Goal: Check status: Check status

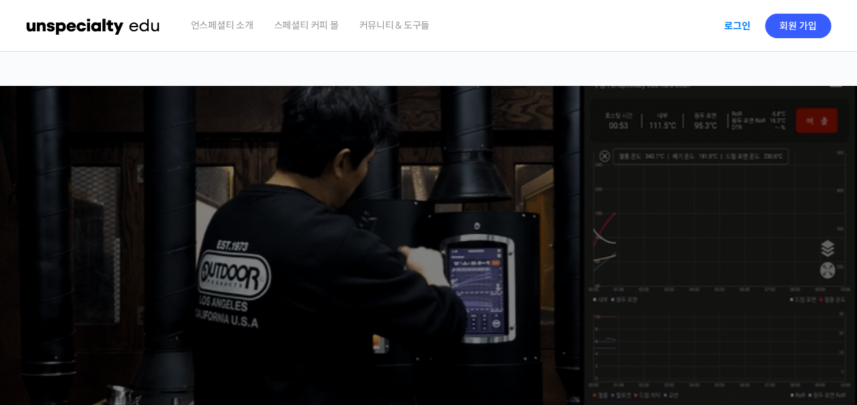
click at [737, 23] on link "로그인" at bounding box center [737, 25] width 43 height 31
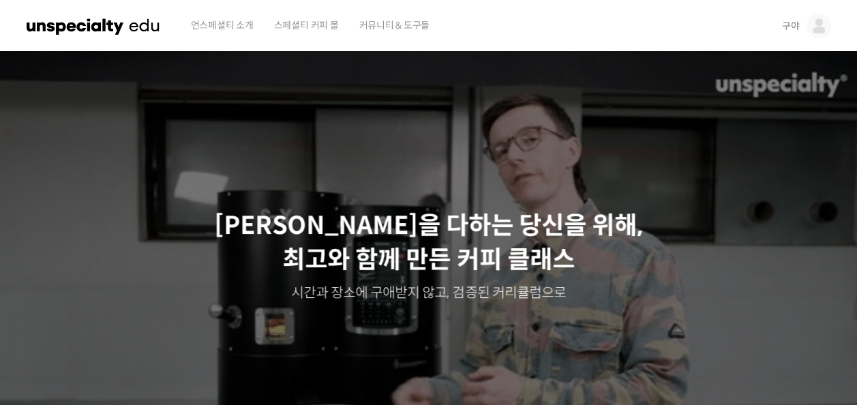
click at [794, 27] on span "구야" at bounding box center [791, 26] width 18 height 12
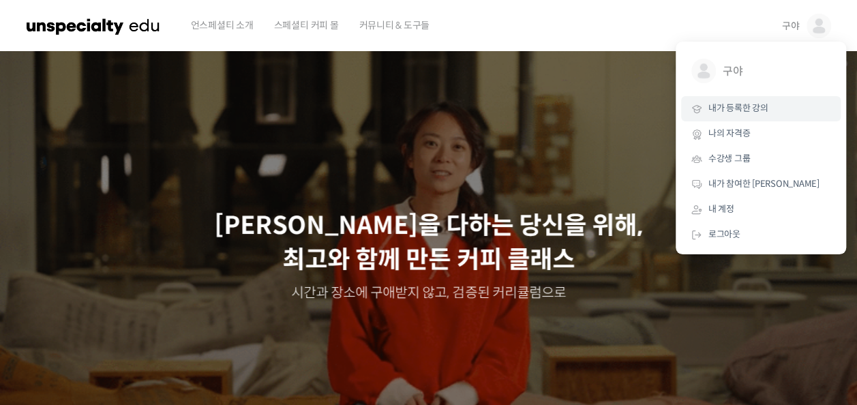
click at [769, 110] on link "내가 등록한 강의" at bounding box center [761, 108] width 160 height 25
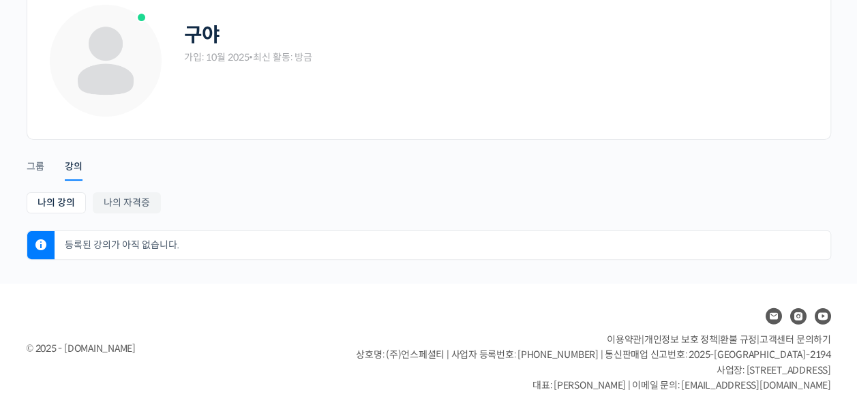
scroll to position [87, 0]
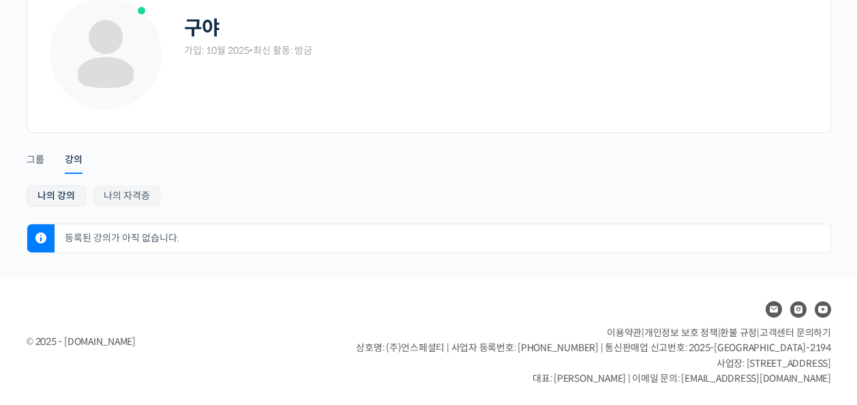
click at [65, 196] on link "나의 강의" at bounding box center [56, 195] width 59 height 21
click at [31, 160] on div "그룹" at bounding box center [36, 163] width 18 height 20
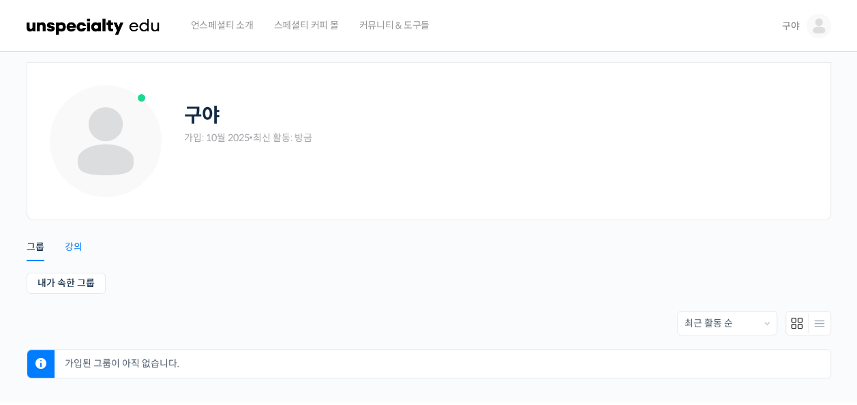
click at [68, 250] on div "강의" at bounding box center [74, 251] width 18 height 20
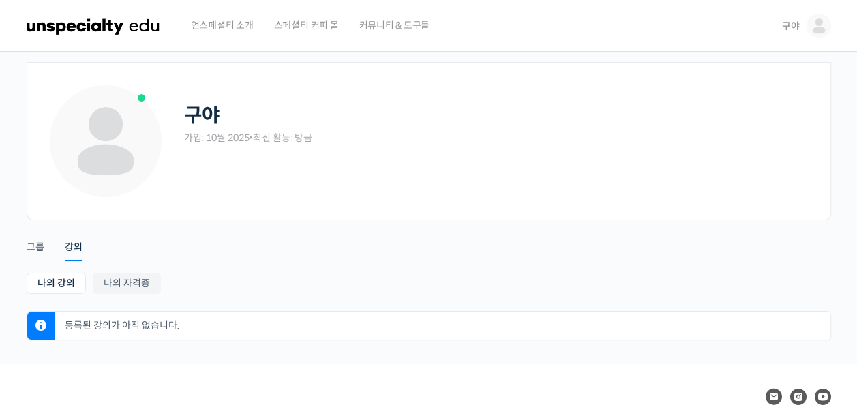
scroll to position [87, 0]
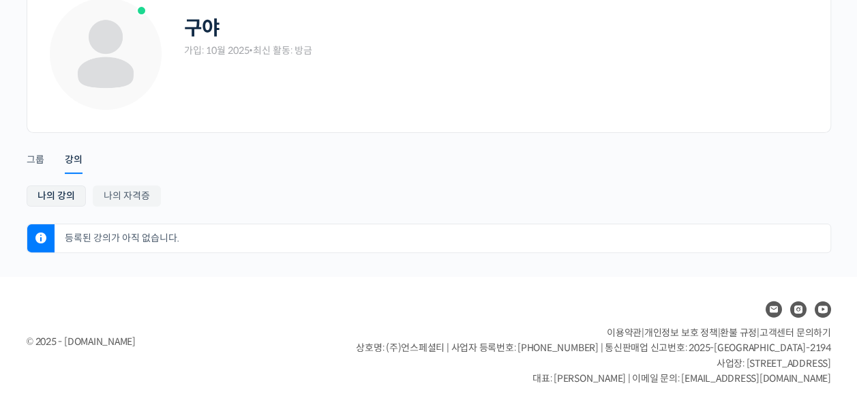
click at [59, 200] on link "나의 강의" at bounding box center [56, 195] width 59 height 21
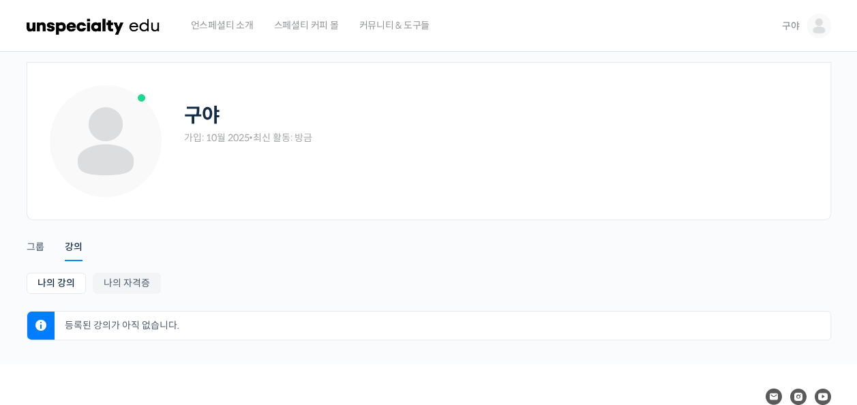
click at [792, 28] on span "구야" at bounding box center [791, 26] width 18 height 12
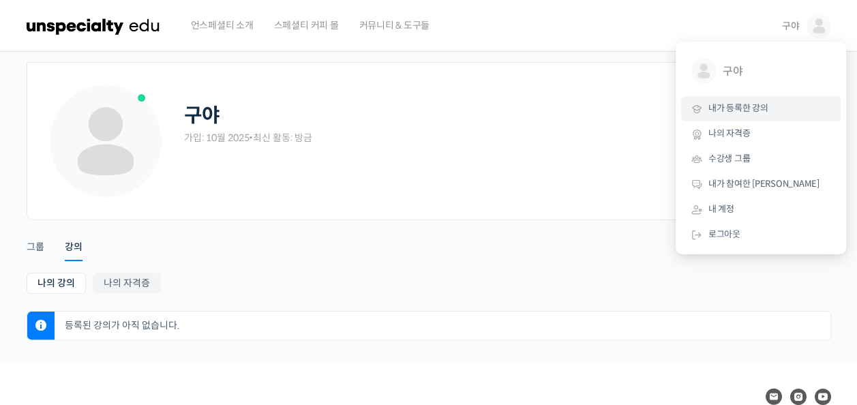
click at [575, 257] on div "Account Notifications 그룹 강의 나의 강의 My 강의 나의 자격증 나의 강의 My 강의 나의 자격증 등록된 강의가 아직 없습…" at bounding box center [429, 280] width 805 height 120
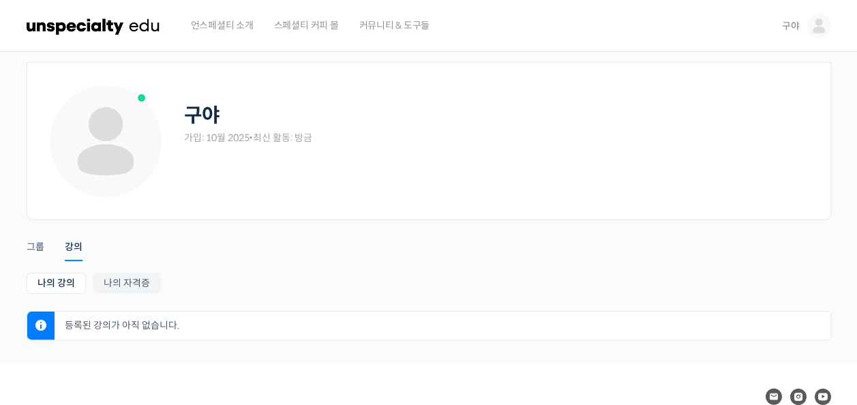
click at [807, 20] on link "구야" at bounding box center [806, 26] width 49 height 52
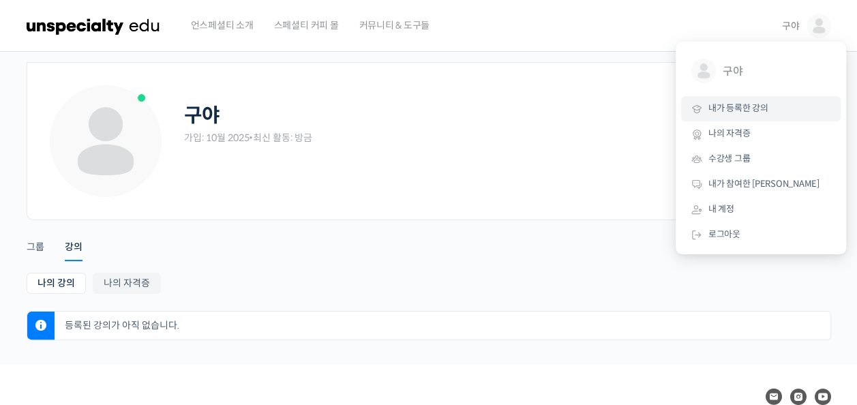
click at [732, 105] on span "내가 등록한 강의" at bounding box center [738, 108] width 60 height 12
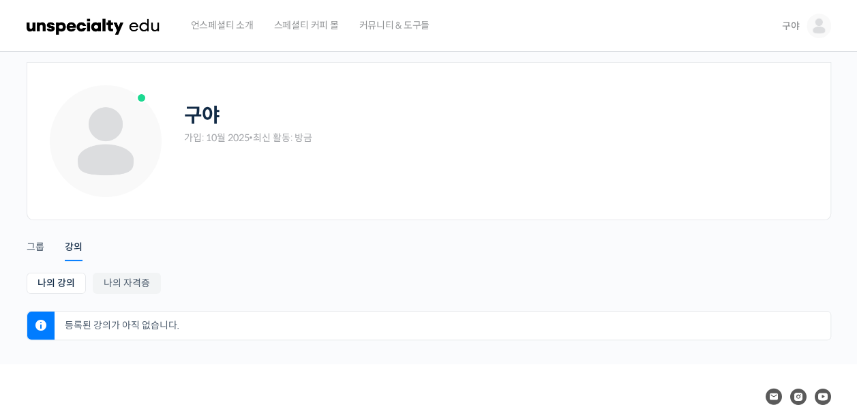
click at [800, 13] on link "구야" at bounding box center [806, 26] width 49 height 52
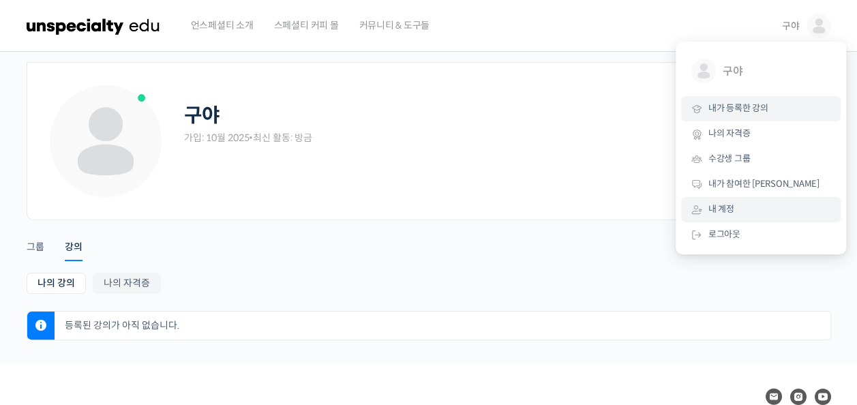
click at [740, 203] on link "내 계정" at bounding box center [761, 209] width 160 height 25
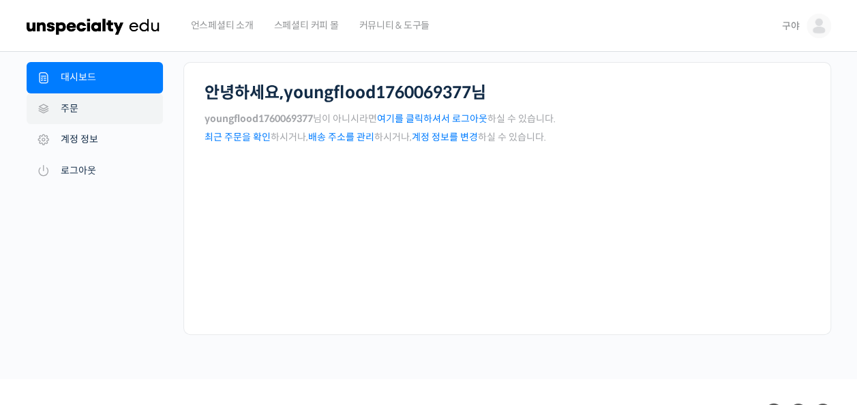
click at [70, 116] on link "주문" at bounding box center [95, 108] width 136 height 31
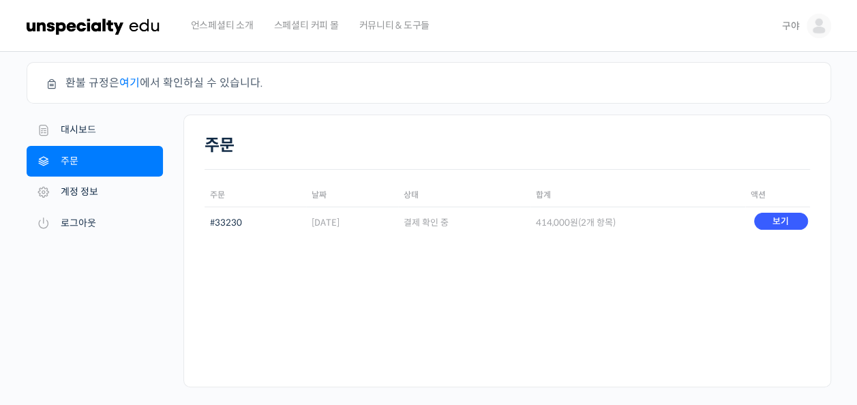
click at [687, 228] on td "414,000 원 (2개 항목)" at bounding box center [637, 223] width 215 height 32
click at [783, 222] on link "보기" at bounding box center [781, 221] width 54 height 17
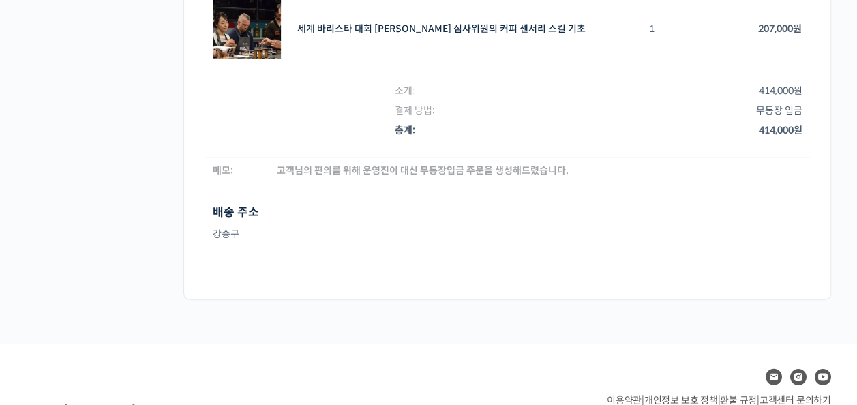
scroll to position [341, 0]
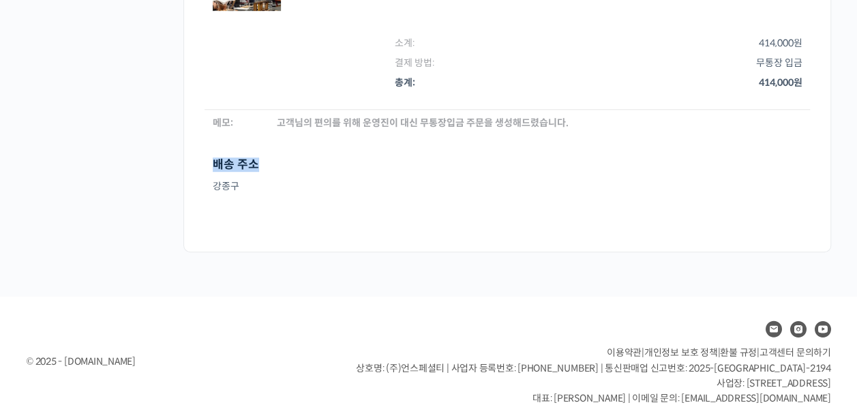
click at [262, 164] on section "배송 주소 강종구 youngflood@naver.com" at bounding box center [507, 177] width 605 height 38
drag, startPoint x: 262, startPoint y: 164, endPoint x: 415, endPoint y: 162, distance: 152.7
click at [417, 162] on div "배송 주소 강종구 youngflood@naver.com" at bounding box center [507, 177] width 589 height 38
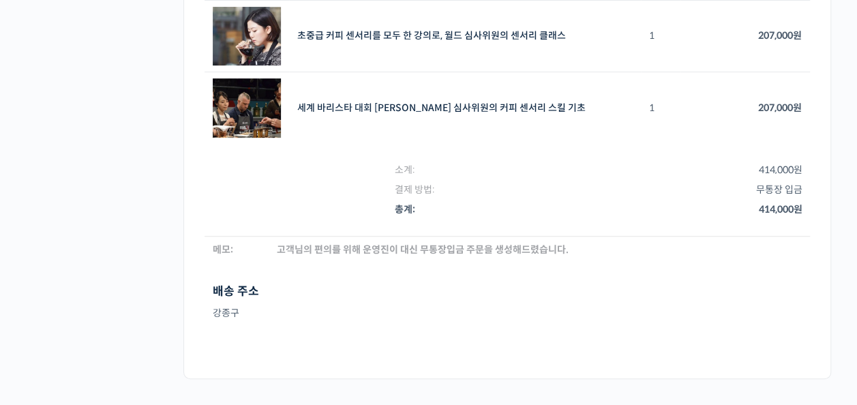
scroll to position [205, 0]
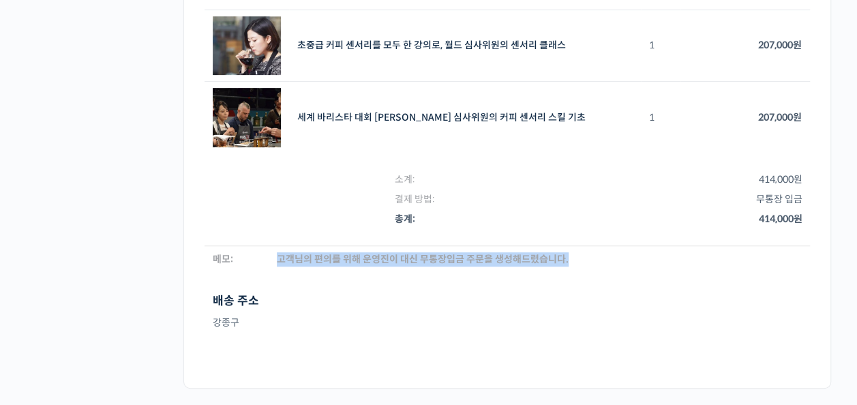
drag, startPoint x: 278, startPoint y: 259, endPoint x: 632, endPoint y: 258, distance: 353.9
click at [625, 258] on td "고객님의 편의를 위해 운영진이 대신 무통장입금 주문을 생성해드렸습니다." at bounding box center [539, 258] width 541 height 27
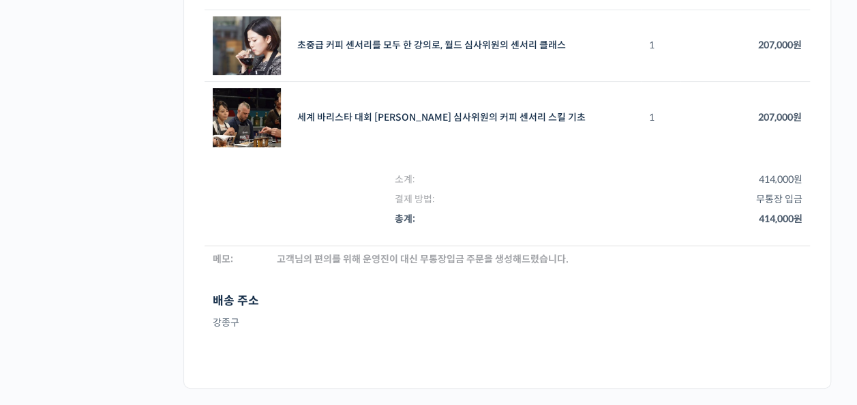
drag, startPoint x: 632, startPoint y: 258, endPoint x: 536, endPoint y: 310, distance: 109.5
click at [536, 310] on div "배송 주소 강종구 youngflood@naver.com" at bounding box center [507, 314] width 589 height 38
drag, startPoint x: 560, startPoint y: 256, endPoint x: 488, endPoint y: 266, distance: 72.9
click at [488, 266] on td "고객님의 편의를 위해 운영진이 대신 무통장입금 주문을 생성해드렸습니다." at bounding box center [539, 258] width 541 height 27
drag, startPoint x: 488, startPoint y: 266, endPoint x: 459, endPoint y: 323, distance: 64.3
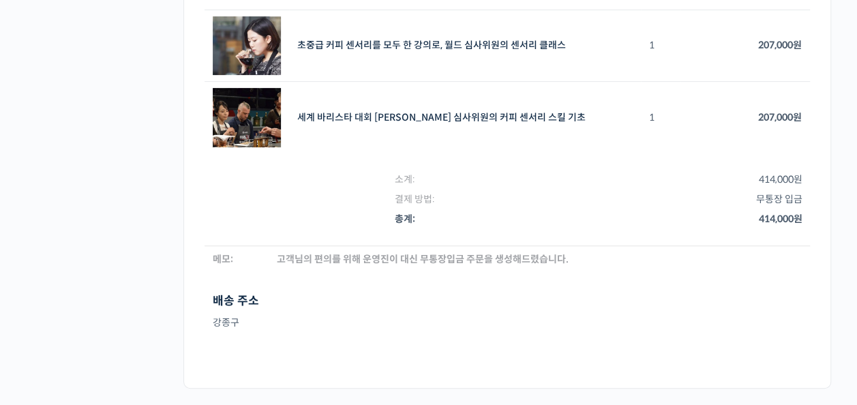
click at [459, 323] on div "배송 주소 강종구 youngflood@naver.com" at bounding box center [507, 314] width 589 height 38
drag, startPoint x: 417, startPoint y: 261, endPoint x: 462, endPoint y: 270, distance: 45.9
click at [445, 266] on td "고객님의 편의를 위해 운영진이 대신 무통장입금 주문을 생성해드렸습니다." at bounding box center [539, 258] width 541 height 27
drag, startPoint x: 462, startPoint y: 270, endPoint x: 503, endPoint y: 323, distance: 66.7
click at [496, 323] on div "배송 주소 강종구 youngflood@naver.com" at bounding box center [507, 314] width 589 height 38
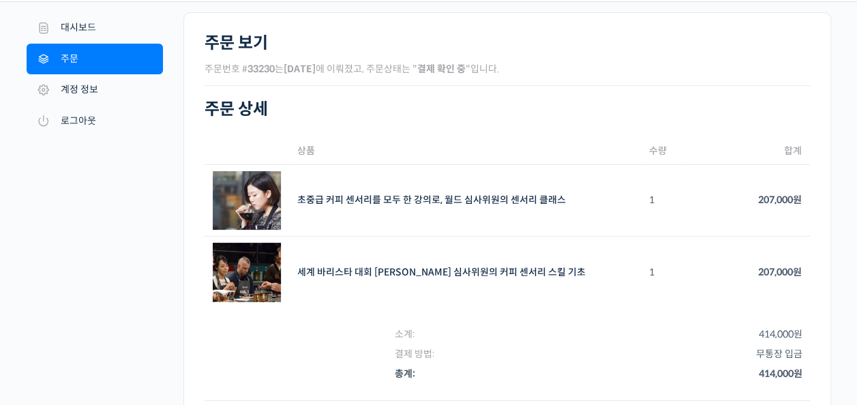
scroll to position [0, 0]
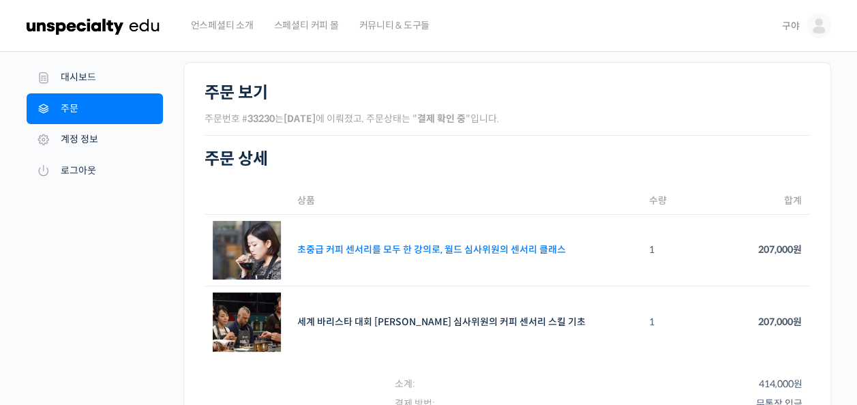
click at [462, 251] on link "초중급 커피 센서리를 모두 한 강의로, 월드 심사위원의 센서리 클래스" at bounding box center [431, 249] width 269 height 12
click at [574, 118] on p "주문번호 # 33230 는 [DATE] 에 이뤄졌고, 주문상태는 " 결제 확인 중 "입니다." at bounding box center [507, 119] width 605 height 18
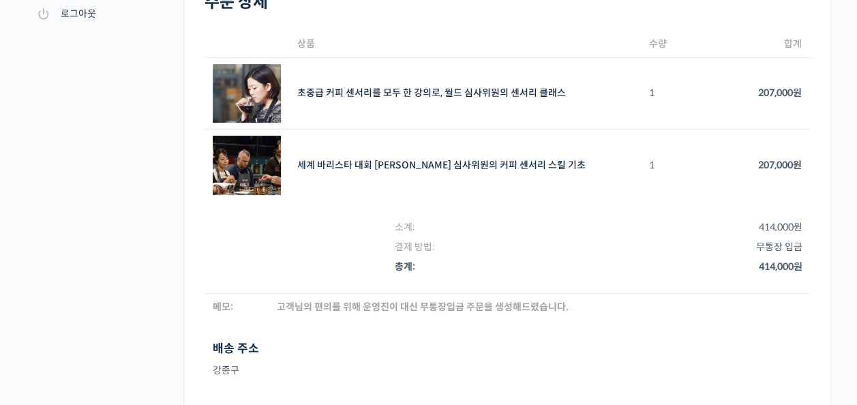
scroll to position [157, 0]
click at [513, 251] on th "결제 방법:" at bounding box center [534, 247] width 295 height 20
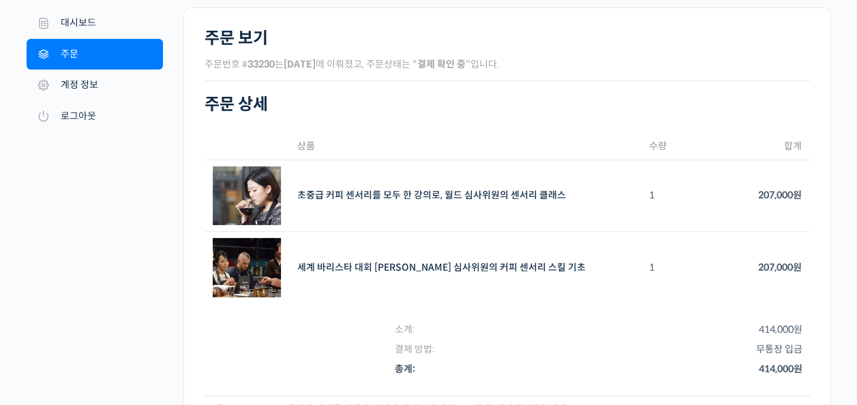
scroll to position [0, 0]
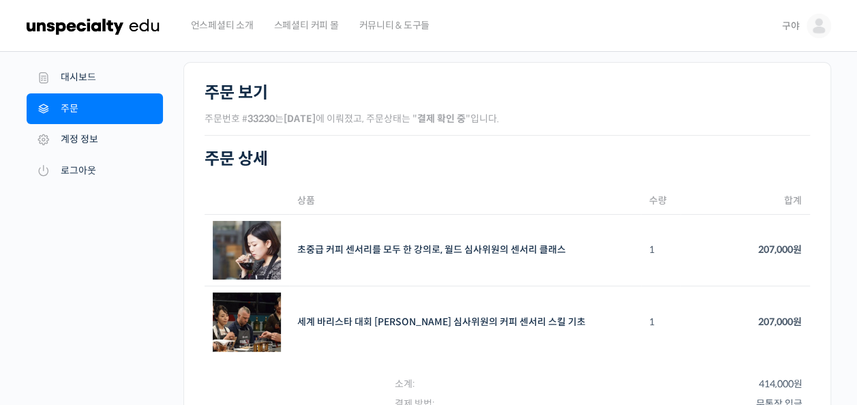
click at [156, 288] on nav "내 계정 대시보드 주문 다운로드 주소 계정 정보 로그아웃" at bounding box center [105, 327] width 157 height 531
click at [438, 157] on h2 "주문 상세" at bounding box center [507, 159] width 605 height 20
drag, startPoint x: 498, startPoint y: 119, endPoint x: 539, endPoint y: 117, distance: 41.0
click at [537, 117] on p "주문번호 # 33230 는 2025년 10월 13일 에 이뤄졌고, 주문상태는 " 결제 확인 중 "입니다." at bounding box center [507, 119] width 605 height 18
drag, startPoint x: 539, startPoint y: 117, endPoint x: 629, endPoint y: 127, distance: 90.5
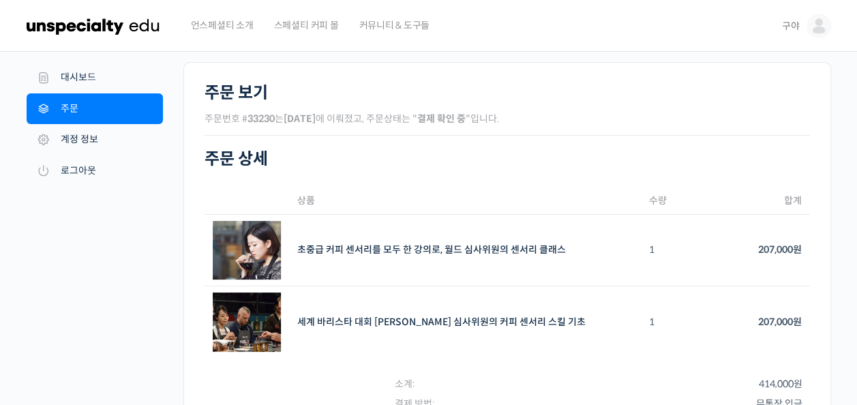
click at [629, 127] on p "주문번호 # 33230 는 2025년 10월 13일 에 이뤄졌고, 주문상태는 " 결제 확인 중 "입니다." at bounding box center [507, 119] width 605 height 18
click at [616, 166] on h2 "주문 상세" at bounding box center [507, 159] width 605 height 20
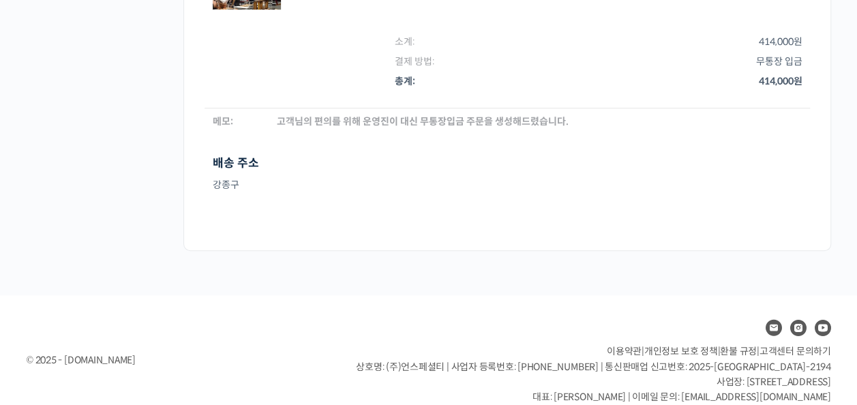
scroll to position [293, 0]
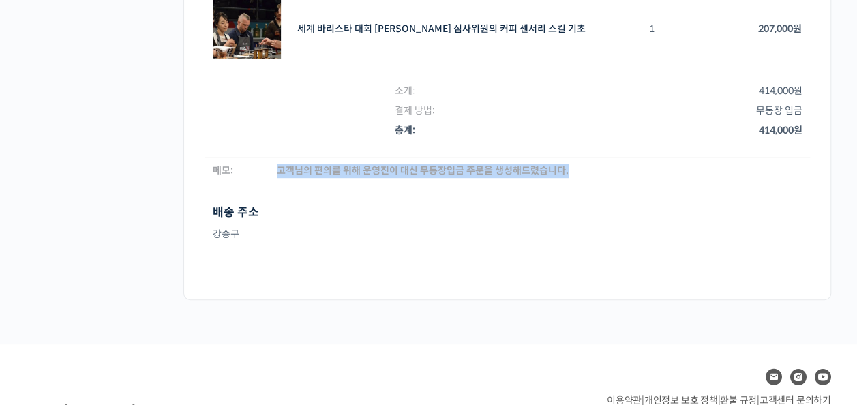
drag, startPoint x: 280, startPoint y: 169, endPoint x: 578, endPoint y: 177, distance: 298.8
click at [578, 177] on td "고객님의 편의를 위해 운영진이 대신 무통장입금 주문을 생성해드렸습니다." at bounding box center [539, 170] width 541 height 27
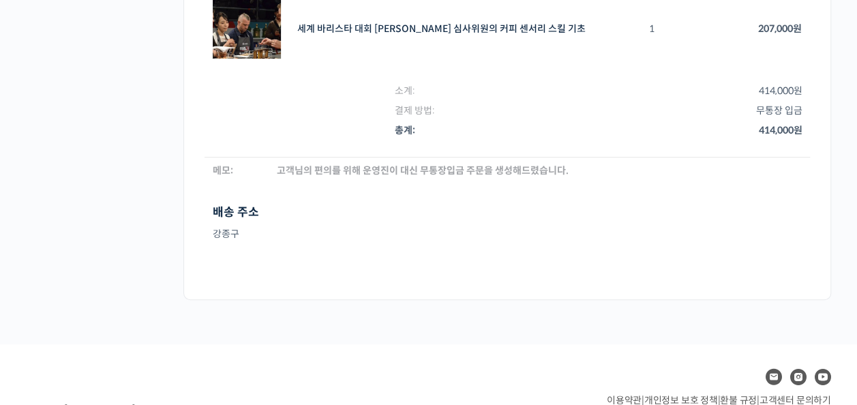
drag, startPoint x: 578, startPoint y: 177, endPoint x: 455, endPoint y: 245, distance: 140.1
click at [455, 245] on div "주문 상세 상품 수량 합계 초중급 커피 센서리를 모두 한 강의로, 월드 심사위원의 센서리 클래스 SKU: N/A 1 207,000 원 세계 바…" at bounding box center [507, 60] width 605 height 437
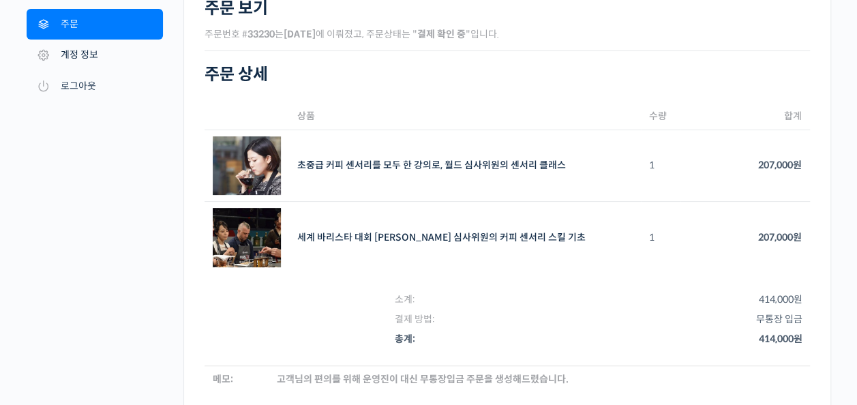
scroll to position [0, 0]
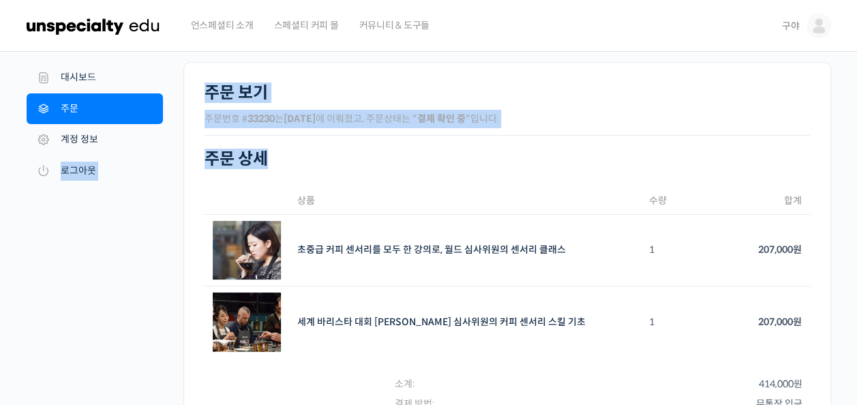
drag, startPoint x: 233, startPoint y: 155, endPoint x: 173, endPoint y: 147, distance: 60.6
click at [173, 147] on div "내 계정 대시보드 주문 다운로드 주소 계정 정보 로그아웃 주문 보기 주문번호 # 33230 는 2025년 10월 13일 에 이뤄졌고, 주문상태…" at bounding box center [429, 327] width 805 height 531
drag, startPoint x: 173, startPoint y: 147, endPoint x: 355, endPoint y: 168, distance: 182.5
click at [355, 168] on h2 "주문 상세" at bounding box center [507, 159] width 605 height 20
click at [352, 153] on h2 "주문 상세" at bounding box center [507, 159] width 605 height 20
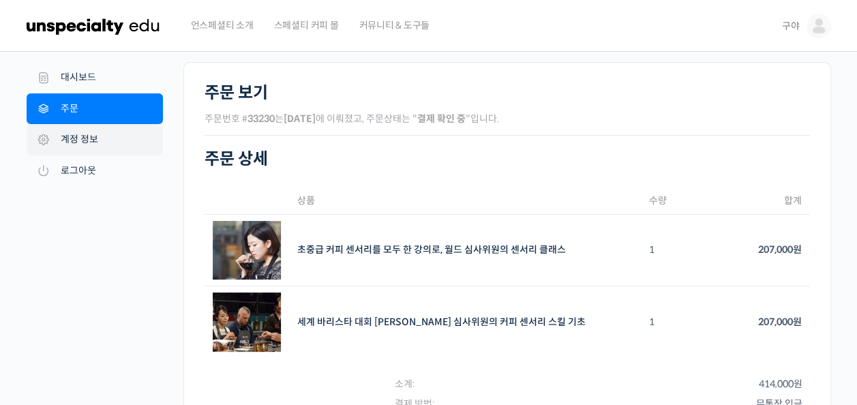
click at [85, 143] on link "계정 정보" at bounding box center [95, 139] width 136 height 31
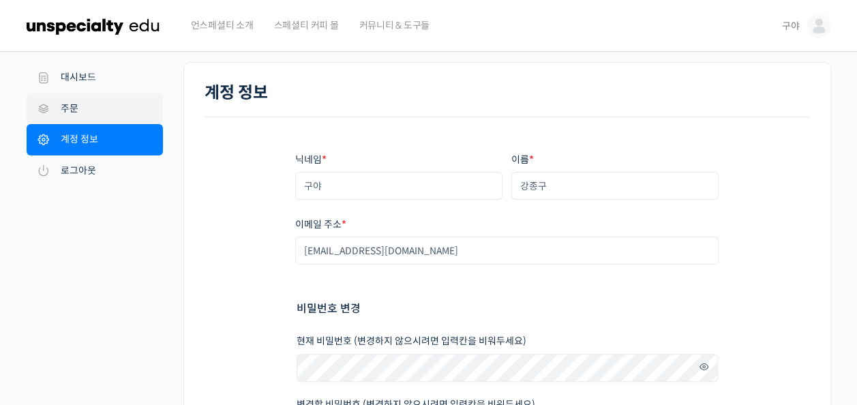
click at [66, 113] on link "주문" at bounding box center [95, 108] width 136 height 31
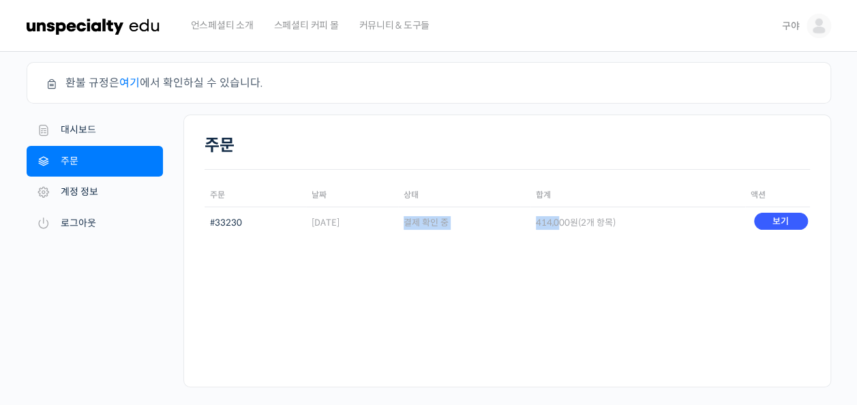
drag, startPoint x: 447, startPoint y: 222, endPoint x: 596, endPoint y: 221, distance: 148.6
click at [596, 221] on tr "#33230 2025년 10월 13일 결제 확인 중 414,000 원 (2개 항목) 보기" at bounding box center [507, 223] width 605 height 32
drag, startPoint x: 596, startPoint y: 221, endPoint x: 478, endPoint y: 280, distance: 131.7
click at [470, 281] on div "주문 주문 날짜 상태 합계 액션 #33230 2025년 10월 13일 결제 확인 중 414,000 원 (2개 항목) 보기" at bounding box center [507, 251] width 648 height 273
click at [91, 130] on link "대시보드" at bounding box center [95, 130] width 136 height 31
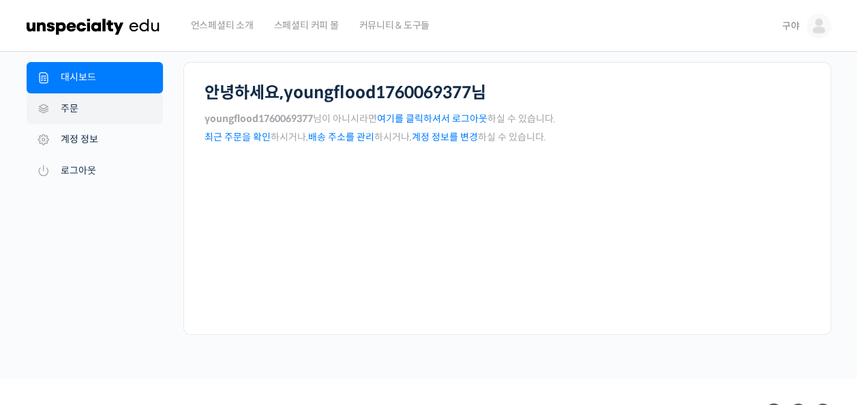
click at [88, 110] on link "주문" at bounding box center [95, 108] width 136 height 31
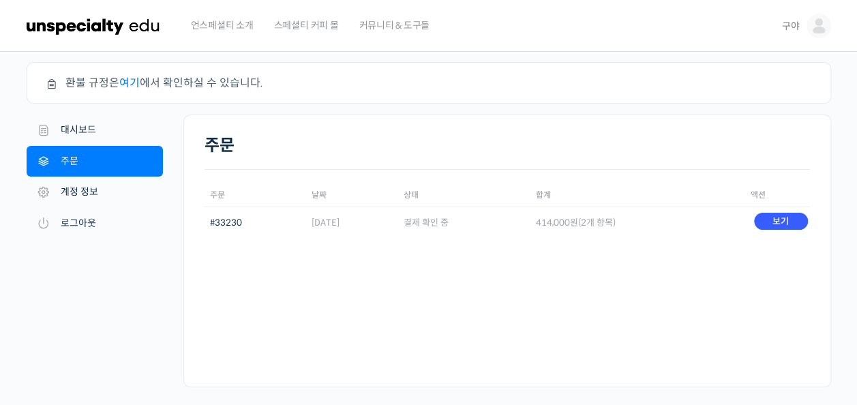
click at [408, 29] on span "커뮤니티 & 도구들" at bounding box center [394, 25] width 71 height 52
click at [498, 318] on div "주문 주문 날짜 상태 합계 액션 #33230 [DATE] 결제 확인 중 414,000 원 (2개 항목) 보기" at bounding box center [507, 251] width 648 height 273
